Goal: Task Accomplishment & Management: Use online tool/utility

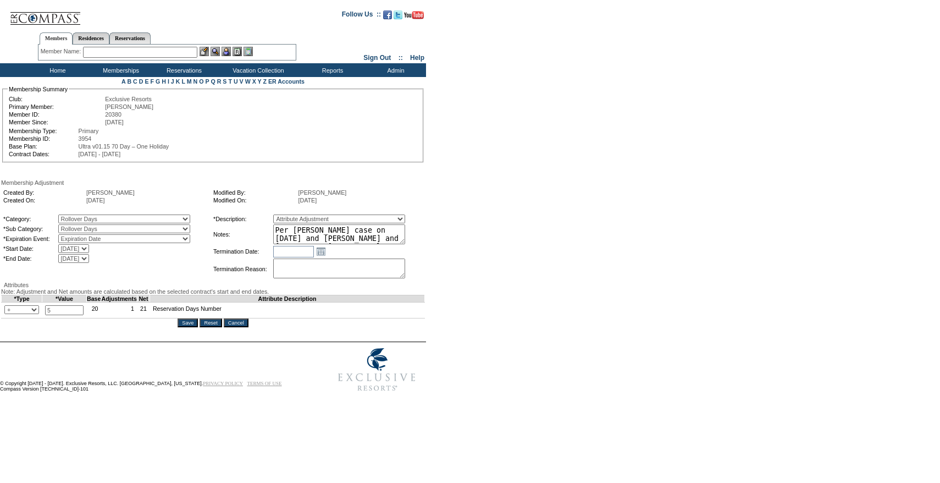
click at [16, 314] on select "+ - Override" at bounding box center [21, 309] width 35 height 9
select select "2"
click at [7, 314] on select "+ - Override" at bounding box center [21, 309] width 35 height 9
click at [336, 237] on textarea "Per [PERSON_NAME] case on [DATE] and [PERSON_NAME] and [PERSON_NAME]'s approval…" at bounding box center [339, 234] width 132 height 20
click at [190, 252] on td "[DATE] [DATE] [DATE] [DATE] [DATE] [DATE] [DATE] [DATE] [DATE] [DATE] [DATE] [D…" at bounding box center [134, 248] width 152 height 9
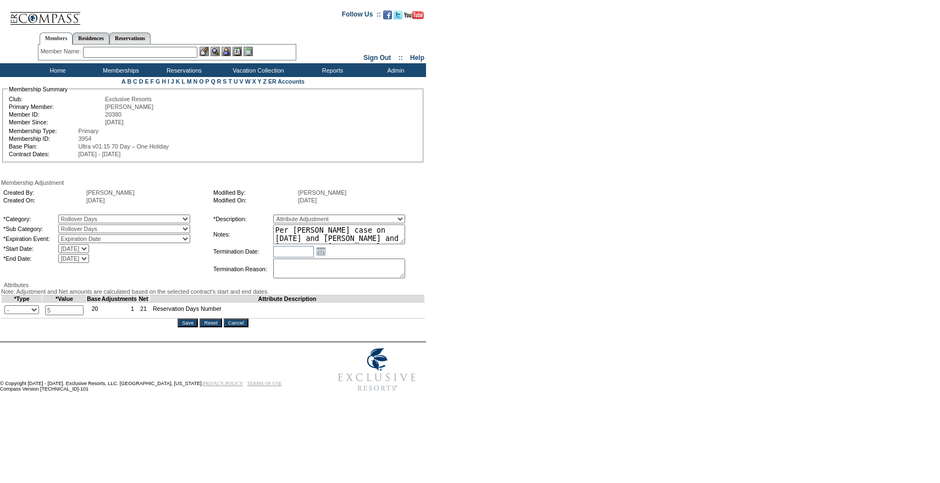
click at [329, 240] on textarea "Per [PERSON_NAME] case on [DATE] and [PERSON_NAME] and [PERSON_NAME]'s approval…" at bounding box center [339, 234] width 132 height 20
click at [320, 240] on textarea "Per [PERSON_NAME] case on [DATE] and [PERSON_NAME] and [PERSON_NAME]'s approval…" at bounding box center [339, 234] width 132 height 20
type textarea "Per [PERSON_NAME] case on [DATE] and [PERSON_NAME] and [PERSON_NAME]'s approval…"
click at [186, 327] on input "Save" at bounding box center [188, 322] width 20 height 9
click at [544, 282] on form "Follow Us ::" at bounding box center [468, 200] width 936 height 394
